Goal: Task Accomplishment & Management: Use online tool/utility

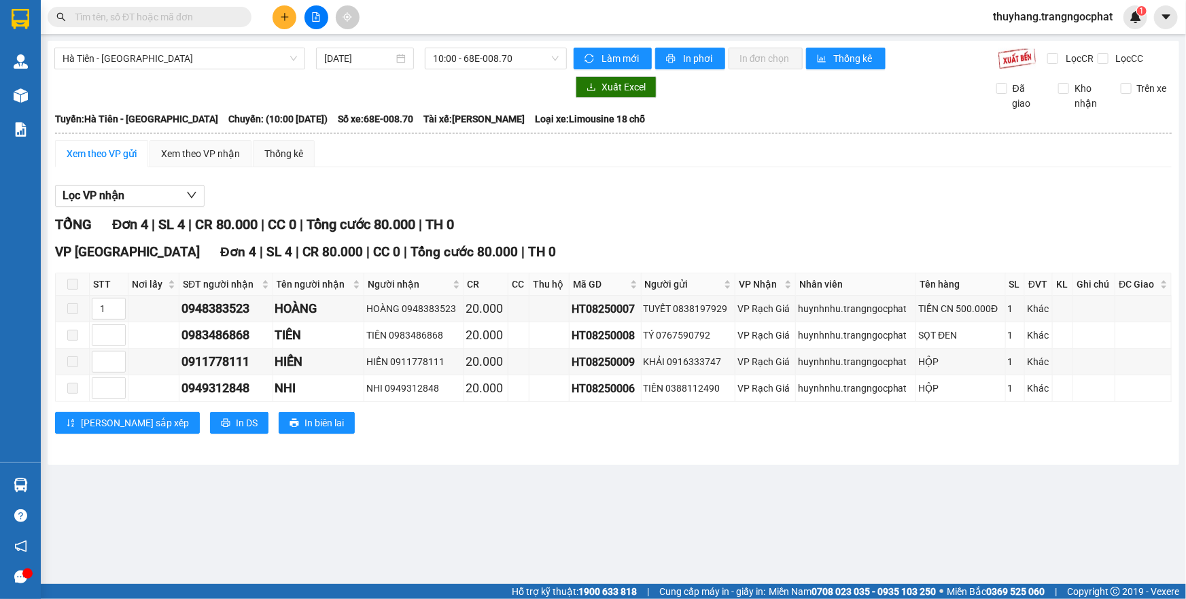
click at [74, 287] on span at bounding box center [72, 284] width 11 height 11
click at [1033, 9] on span "thuyhang.trangngocphat" at bounding box center [1052, 16] width 141 height 17
click at [1033, 20] on span "thuyhang.trangngocphat" at bounding box center [1052, 16] width 141 height 17
click at [1020, 23] on span "thuyhang.trangngocphat" at bounding box center [1052, 16] width 141 height 17
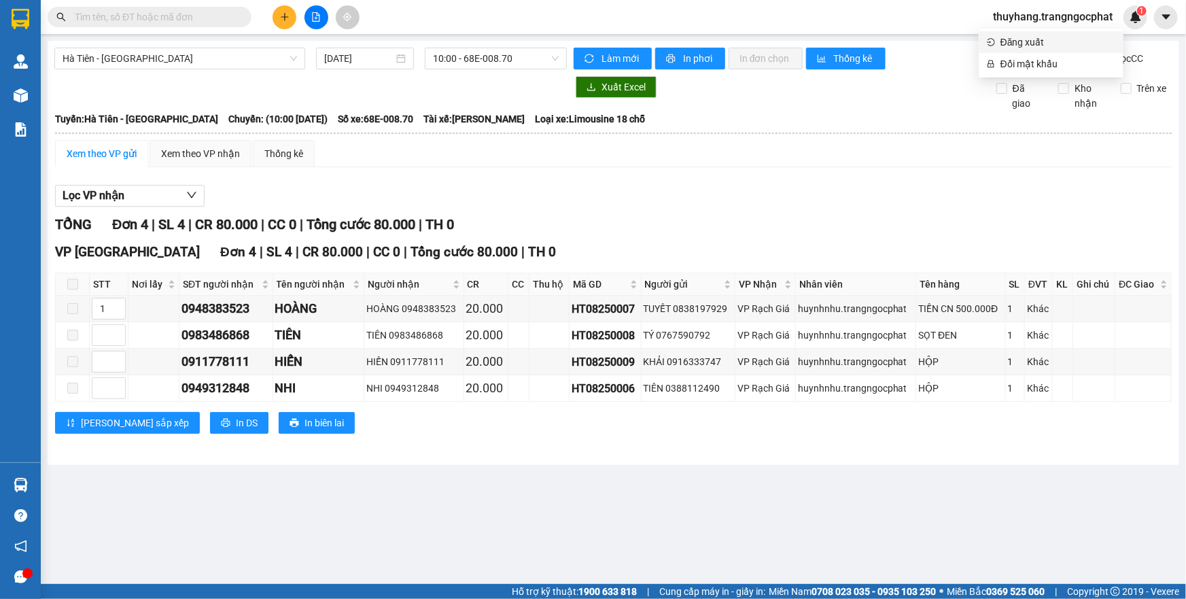
click at [1009, 41] on span "Đăng xuất" at bounding box center [1058, 42] width 115 height 15
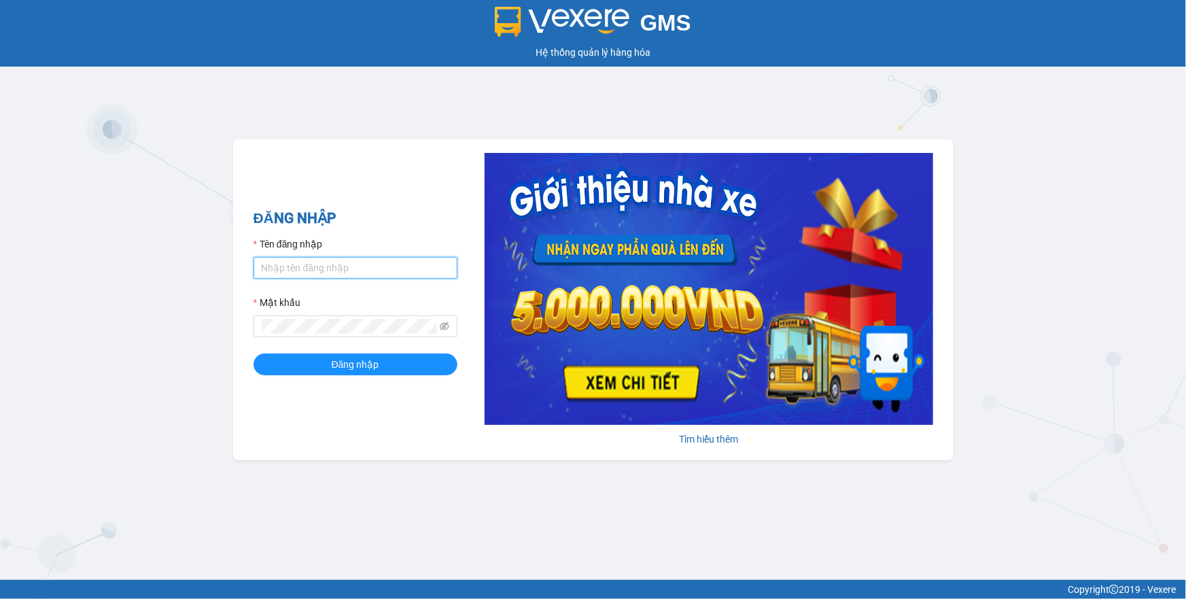
click at [299, 265] on input "Tên đăng nhập" at bounding box center [356, 268] width 204 height 22
type input "thuyhang.trangngocphat"
click at [330, 364] on button "Đăng nhập" at bounding box center [356, 364] width 204 height 22
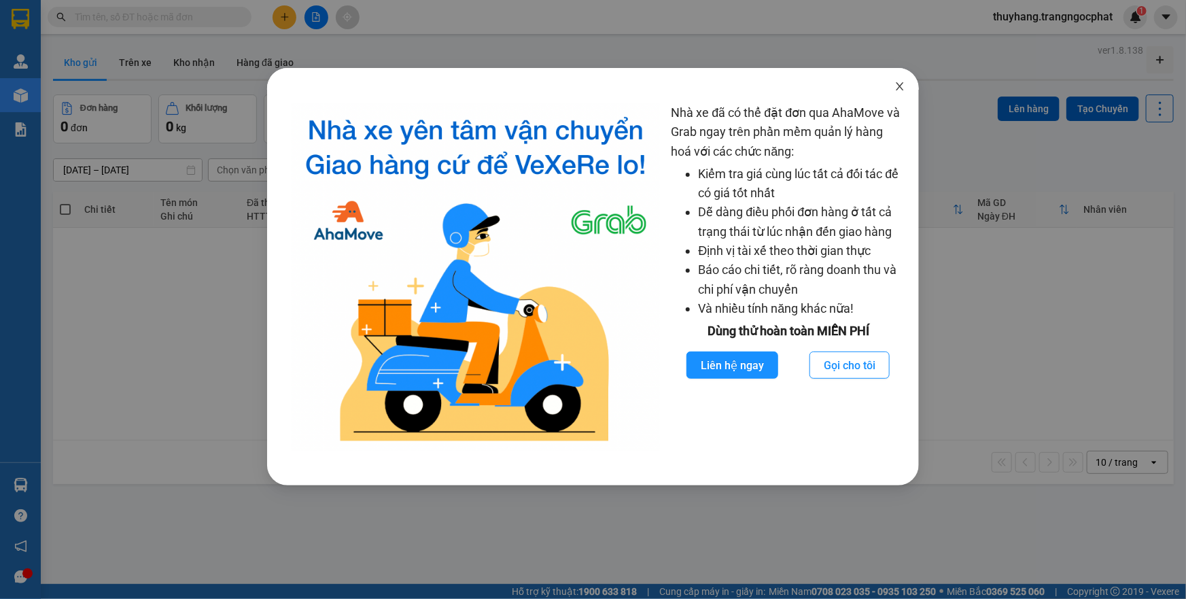
click at [907, 91] on span "Close" at bounding box center [900, 87] width 38 height 38
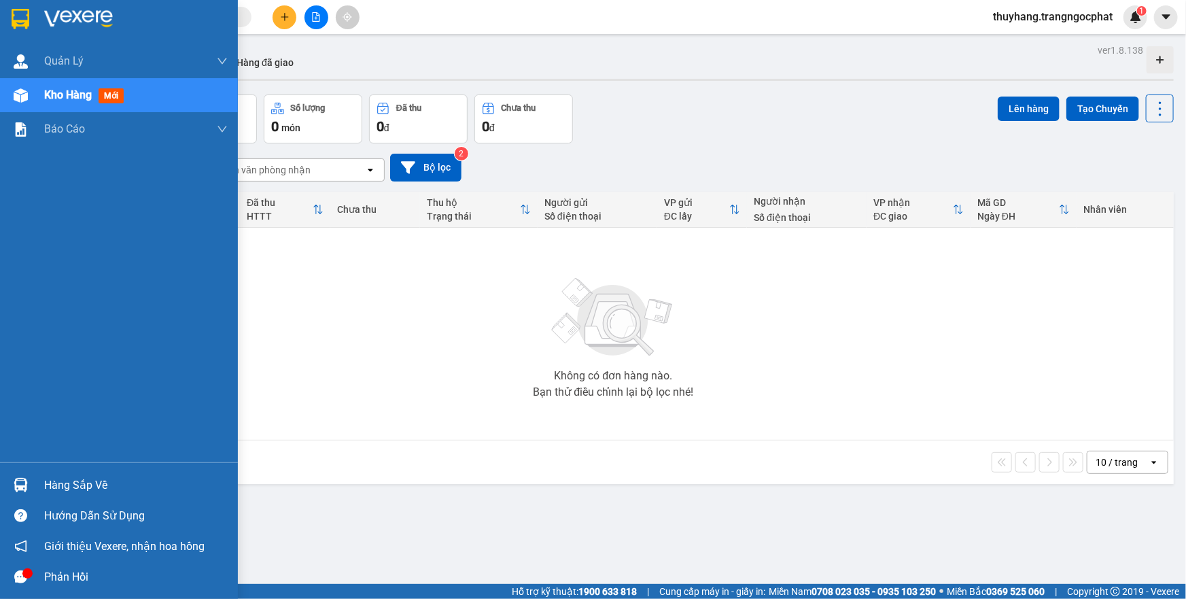
click at [60, 484] on div "Hàng sắp về" at bounding box center [136, 485] width 184 height 20
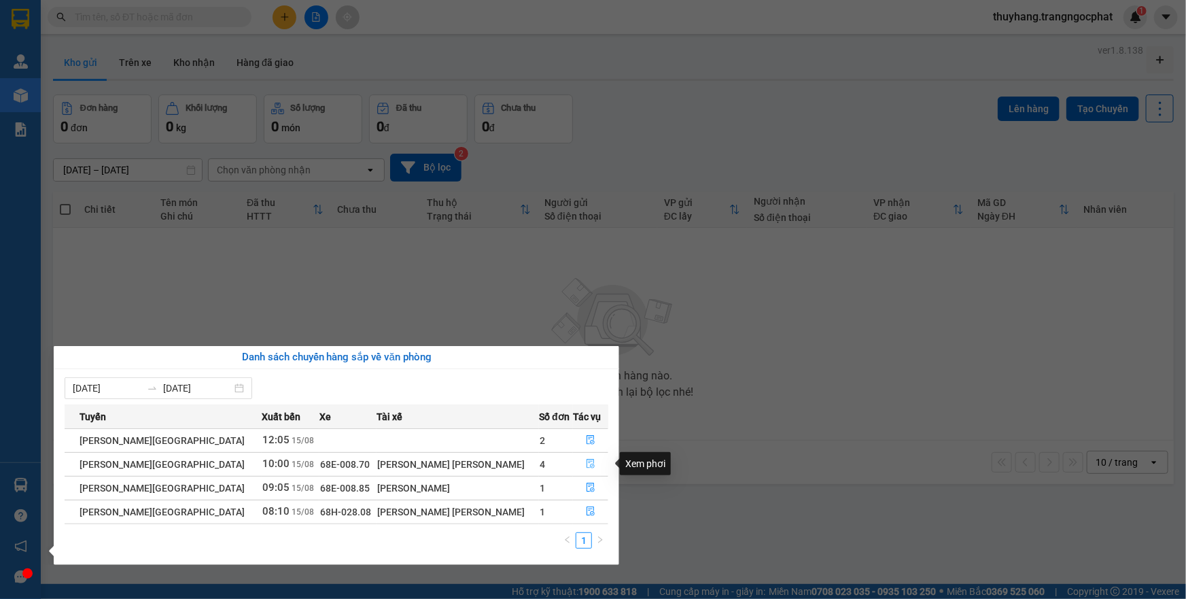
click at [586, 463] on icon "file-done" at bounding box center [591, 464] width 10 height 10
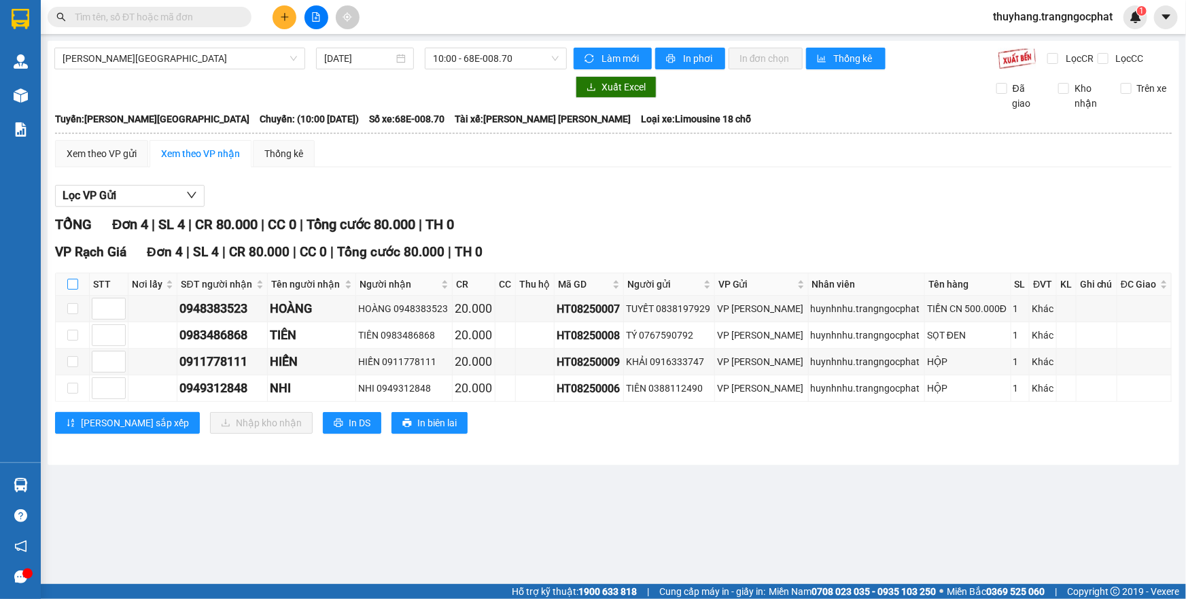
click at [69, 281] on input "checkbox" at bounding box center [72, 284] width 11 height 11
checkbox input "true"
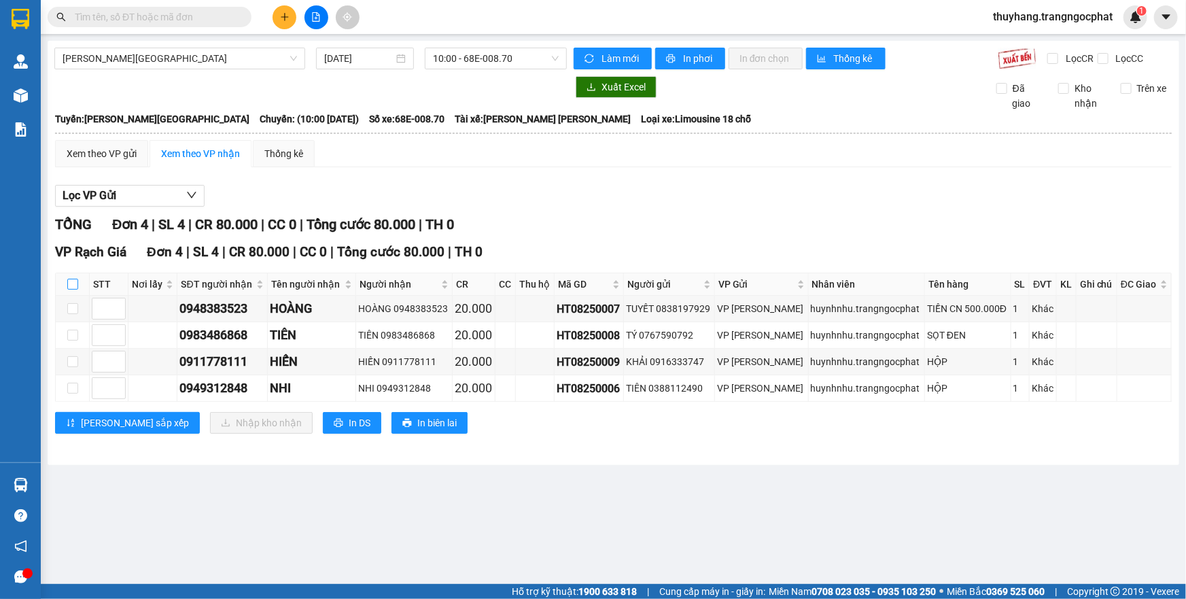
checkbox input "true"
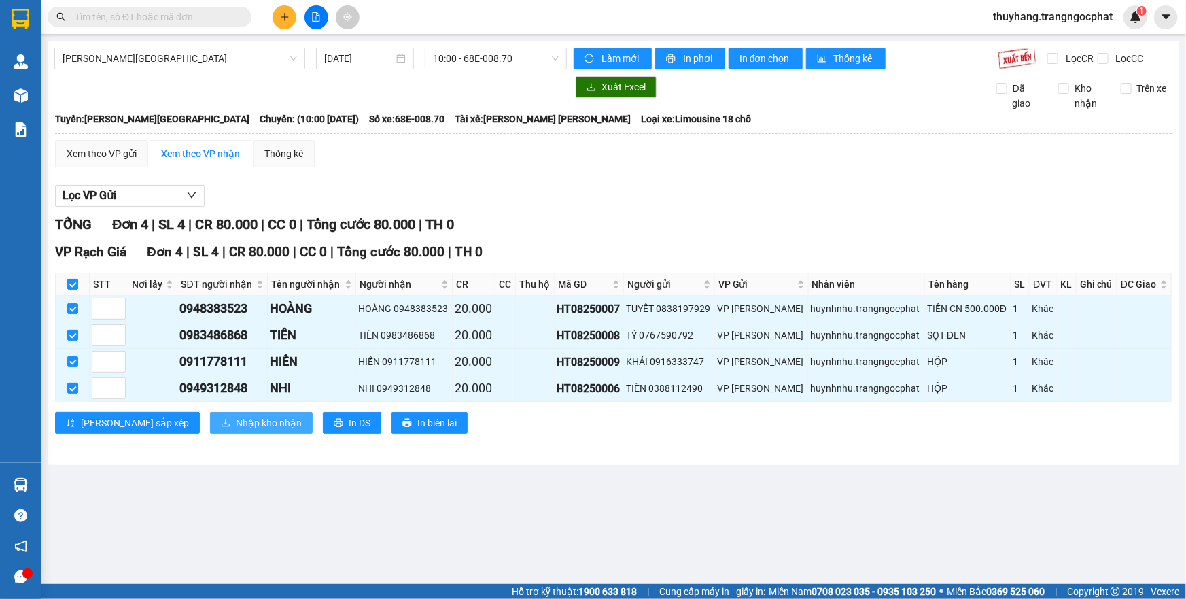
click at [236, 427] on span "Nhập kho nhận" at bounding box center [269, 422] width 66 height 15
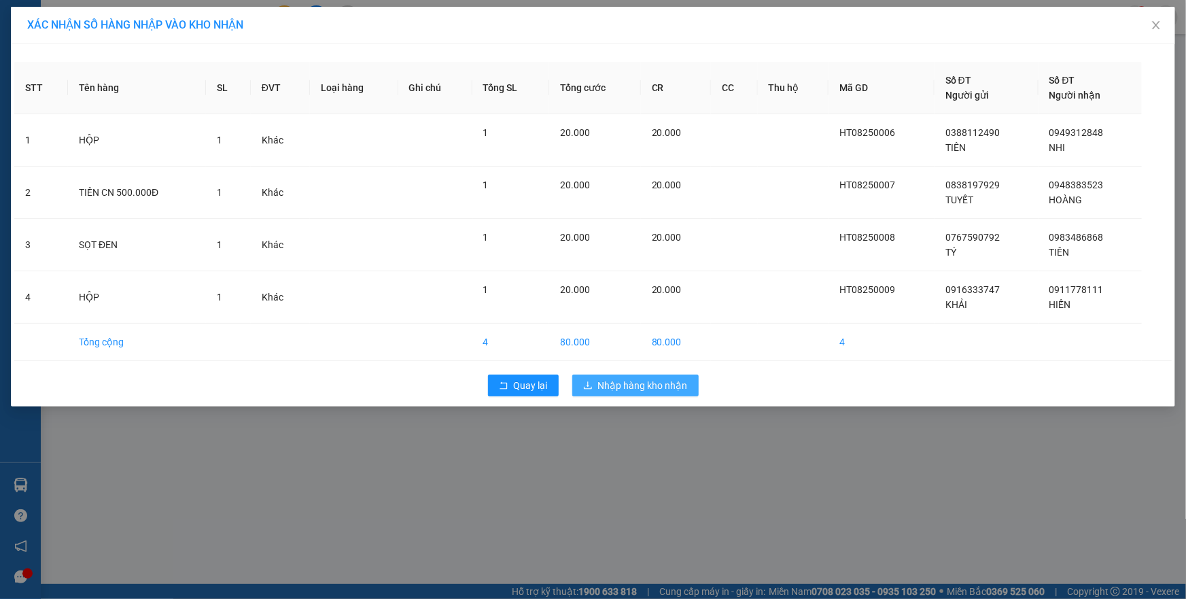
click at [638, 388] on span "Nhập hàng kho nhận" at bounding box center [643, 385] width 90 height 15
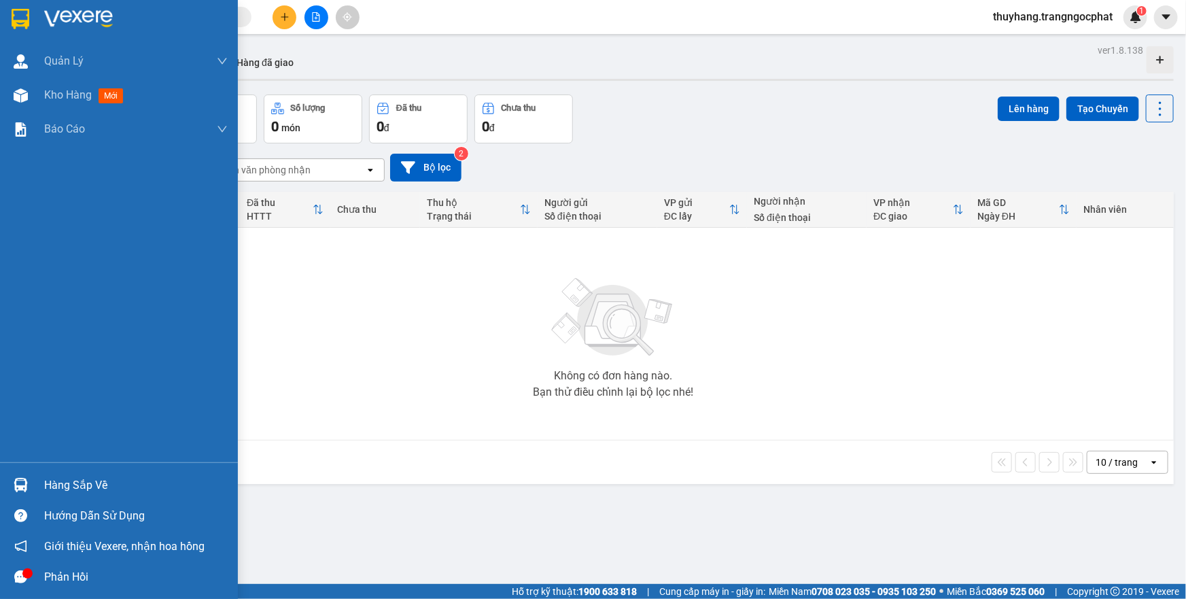
drag, startPoint x: 65, startPoint y: 483, endPoint x: 169, endPoint y: 483, distance: 104.0
click at [68, 483] on div "Hàng sắp về" at bounding box center [136, 485] width 184 height 20
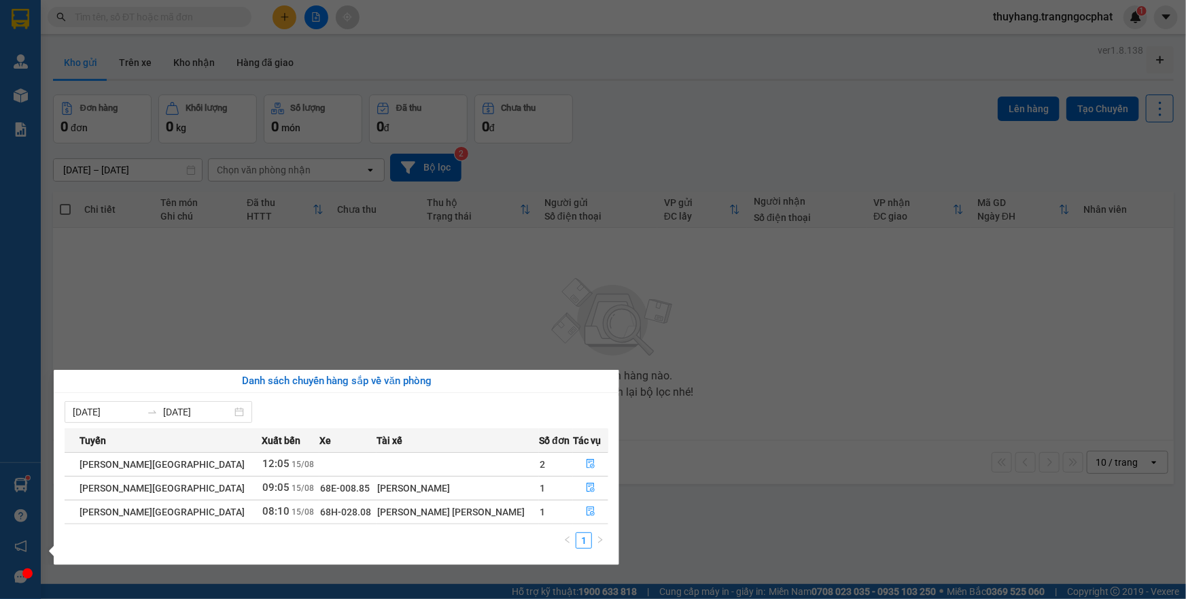
click at [262, 464] on span "12:05" at bounding box center [275, 463] width 27 height 12
click at [587, 462] on icon "file-done" at bounding box center [591, 464] width 8 height 10
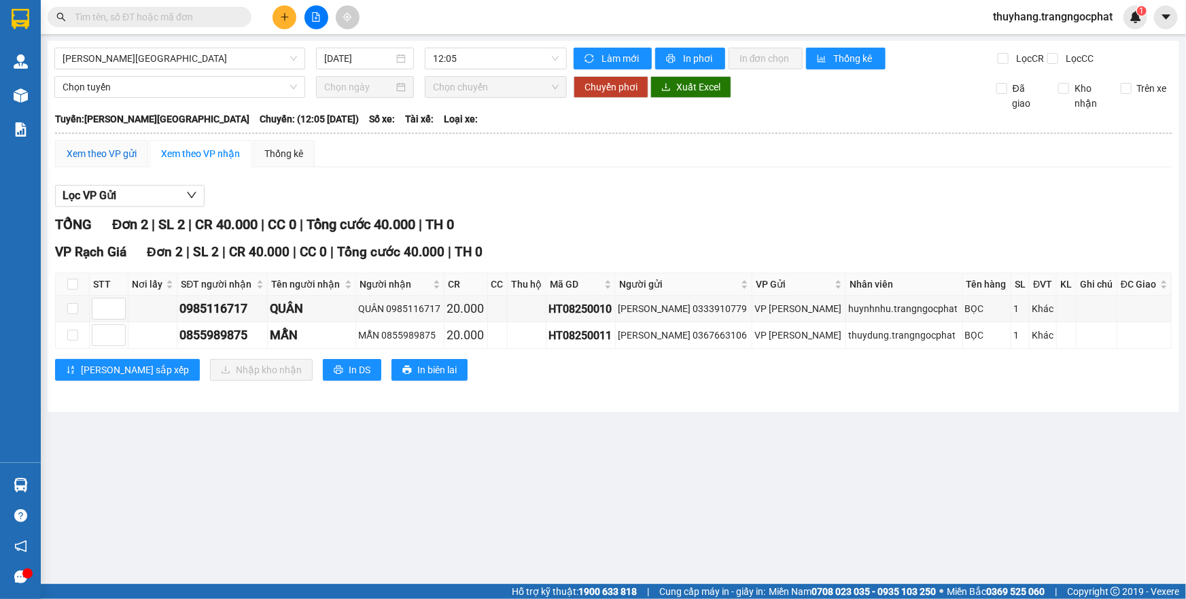
click at [131, 155] on div "Xem theo VP gửi" at bounding box center [102, 153] width 70 height 15
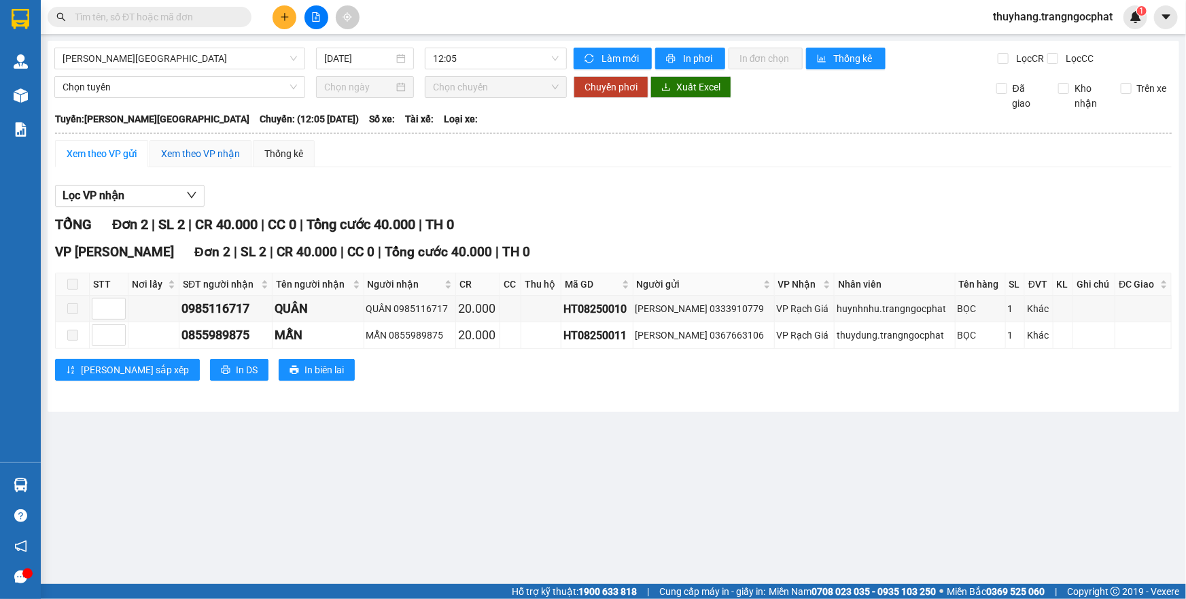
click at [197, 150] on div "Xem theo VP nhận" at bounding box center [200, 153] width 79 height 15
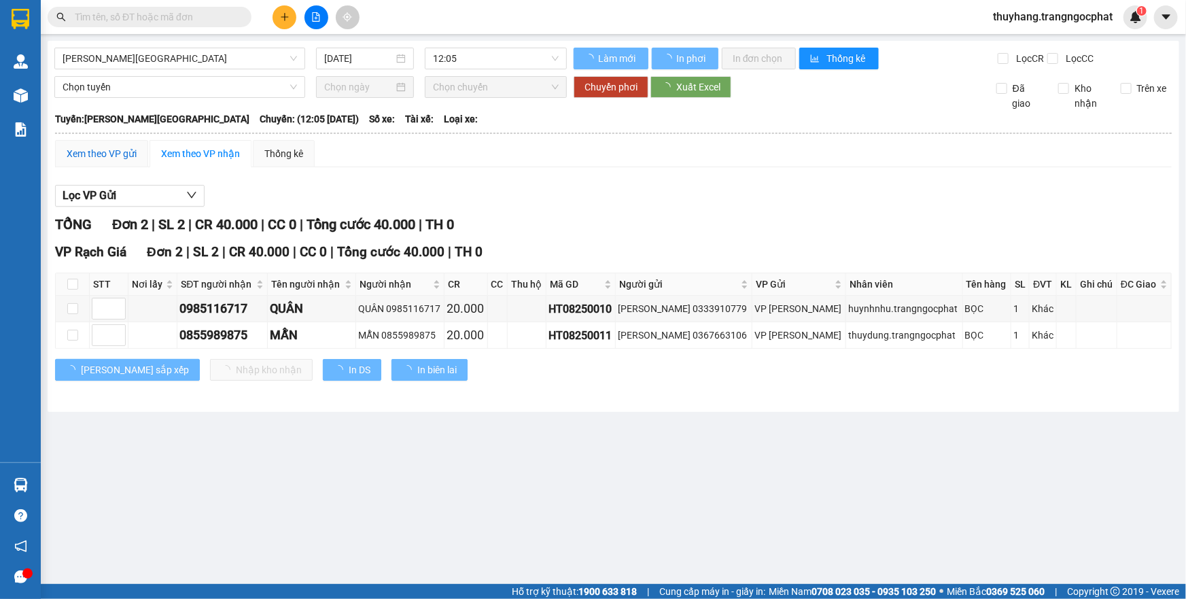
click at [98, 156] on div "Xem theo VP gửi" at bounding box center [102, 153] width 70 height 15
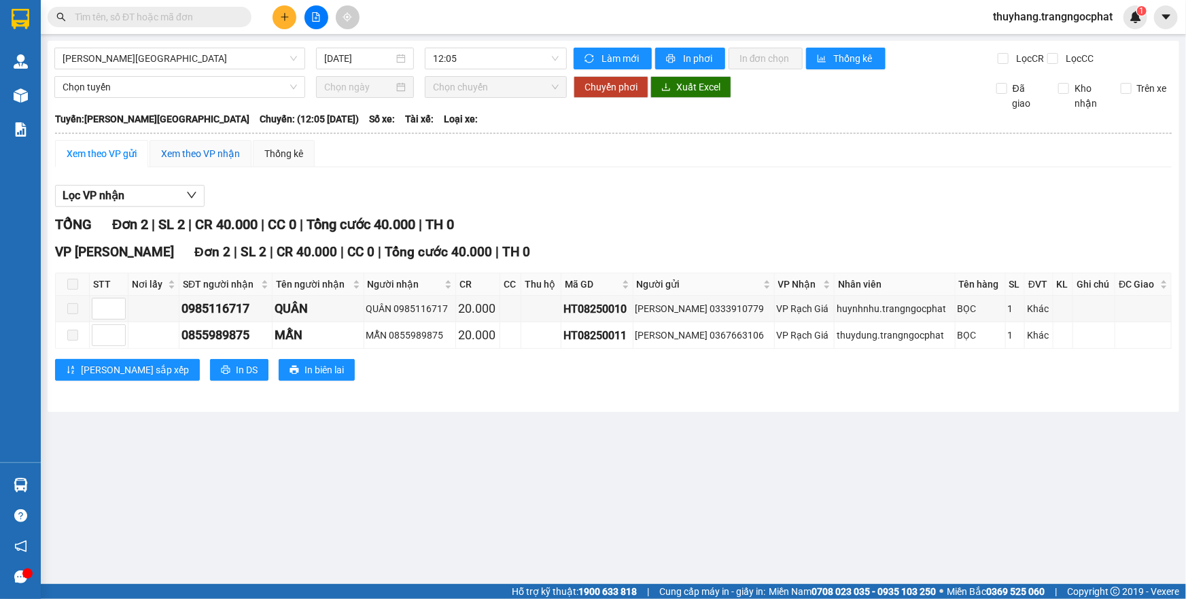
click at [230, 149] on div "Xem theo VP nhận" at bounding box center [200, 153] width 79 height 15
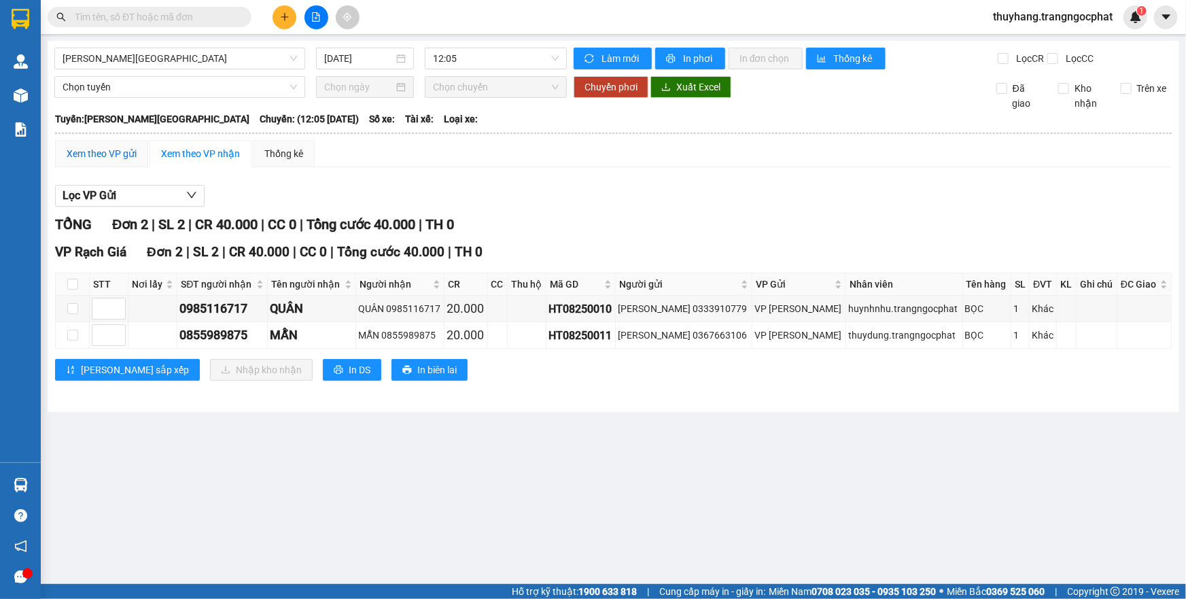
click at [111, 154] on div "Xem theo VP gửi" at bounding box center [102, 153] width 70 height 15
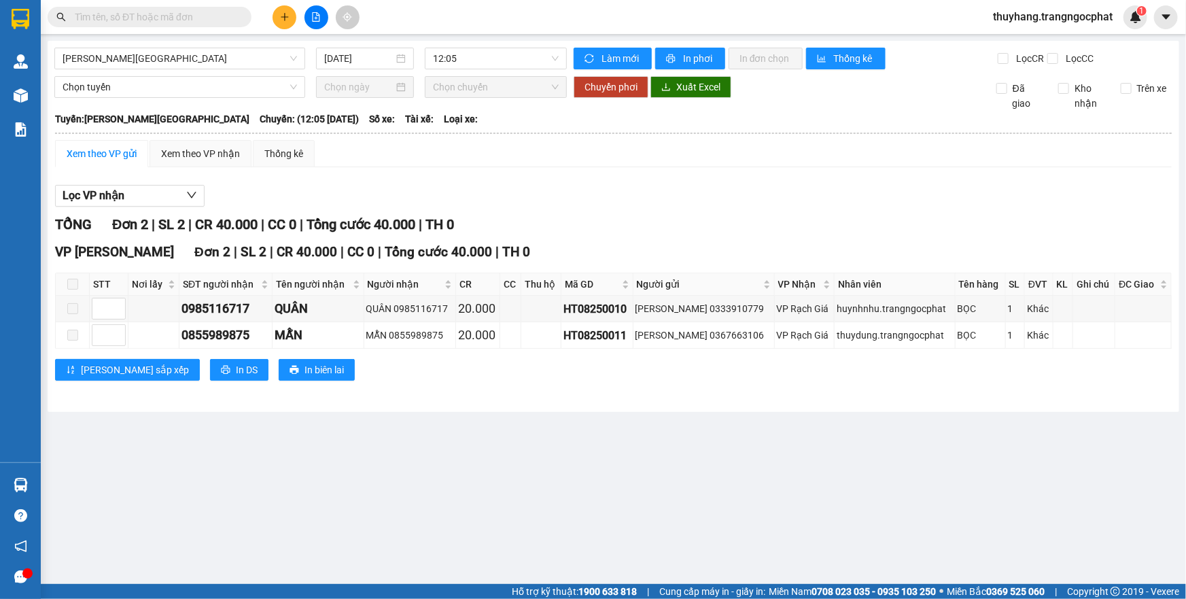
click at [105, 146] on div "Xem theo VP gửi" at bounding box center [102, 153] width 70 height 15
